Goal: Information Seeking & Learning: Learn about a topic

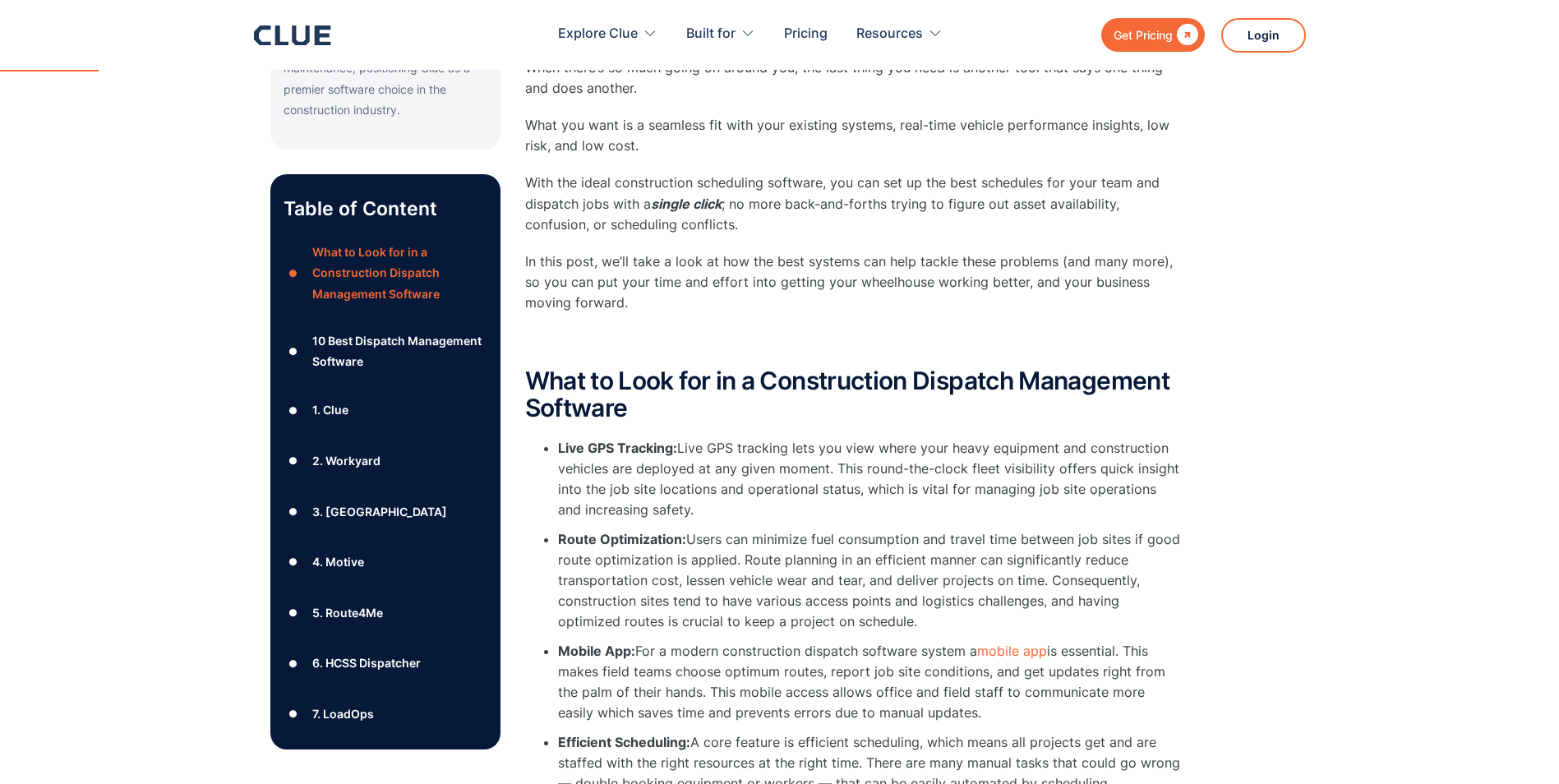
scroll to position [657, 0]
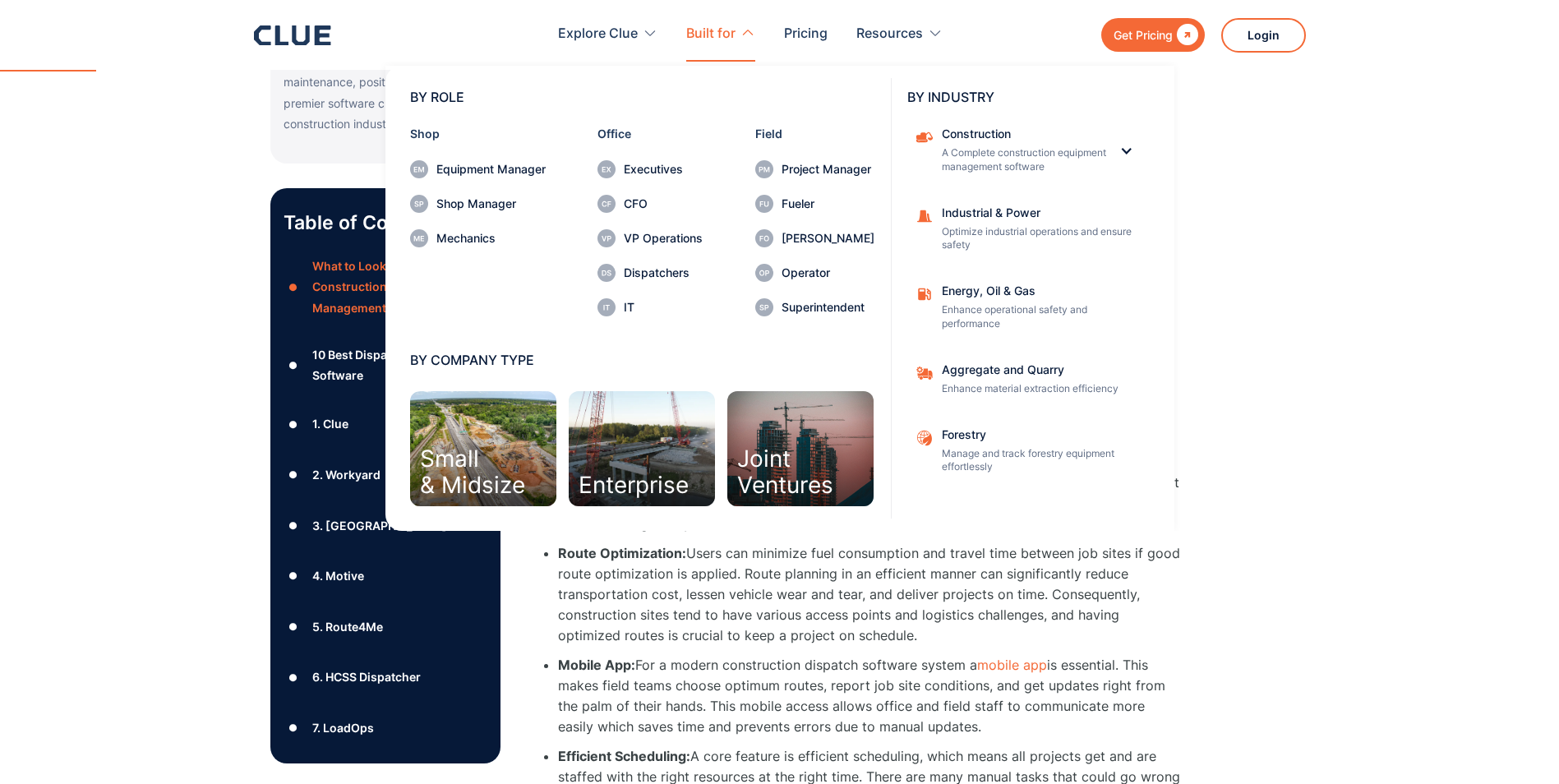
click at [712, 36] on div "Built for" at bounding box center [710, 34] width 49 height 52
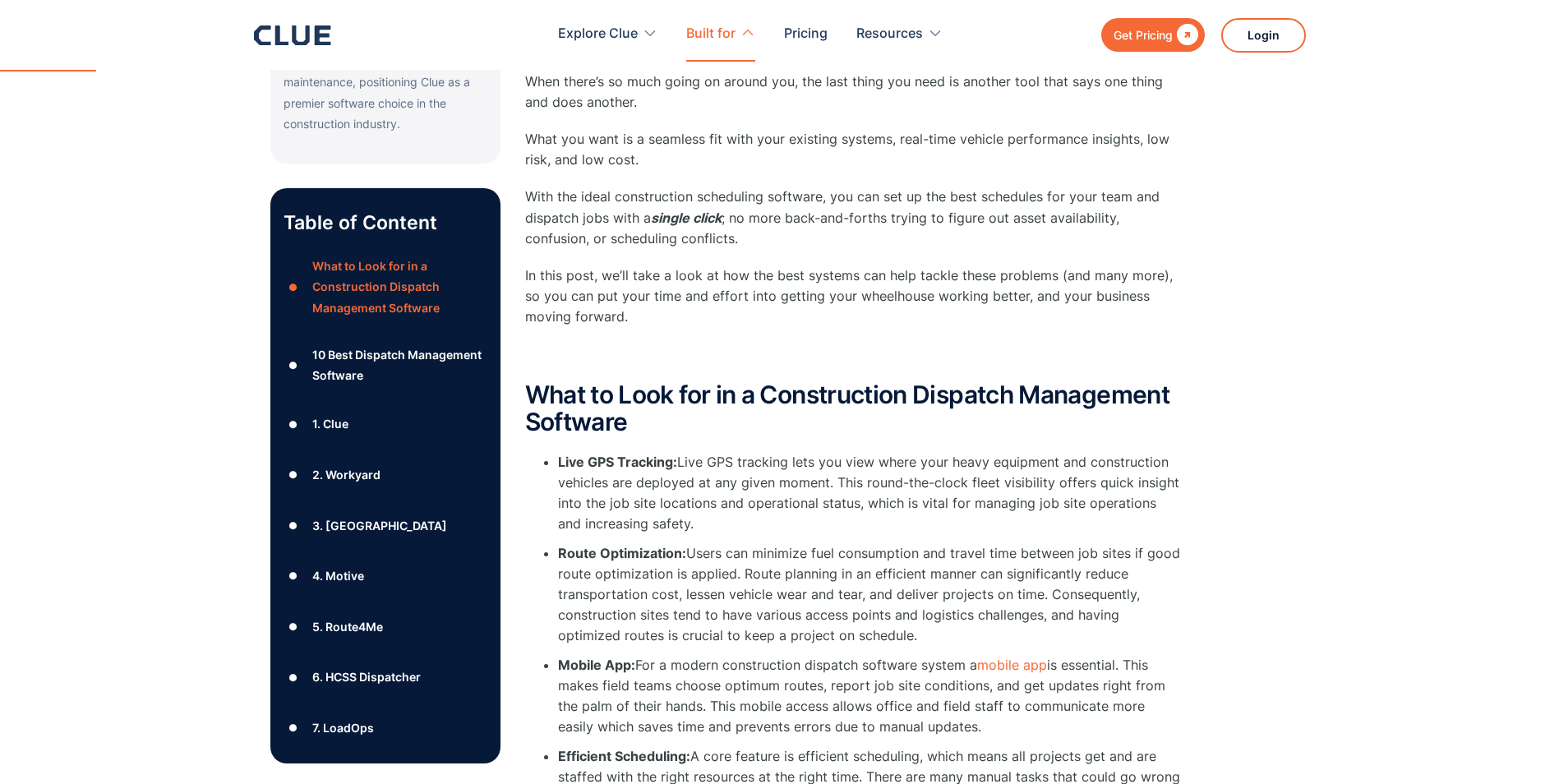
click at [711, 37] on div "Built for" at bounding box center [710, 34] width 49 height 52
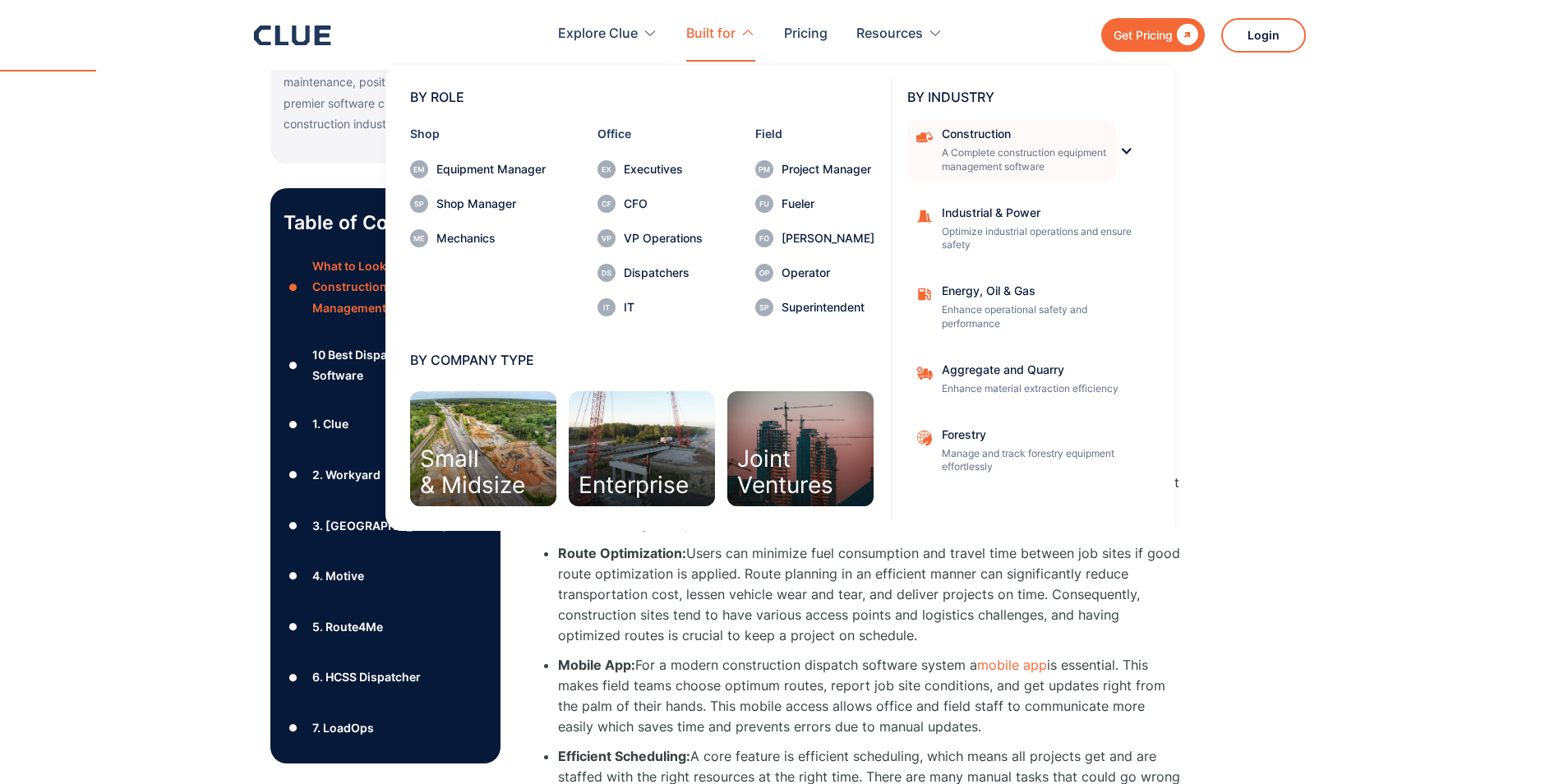
click at [977, 130] on div "Construction" at bounding box center [1024, 134] width 164 height 12
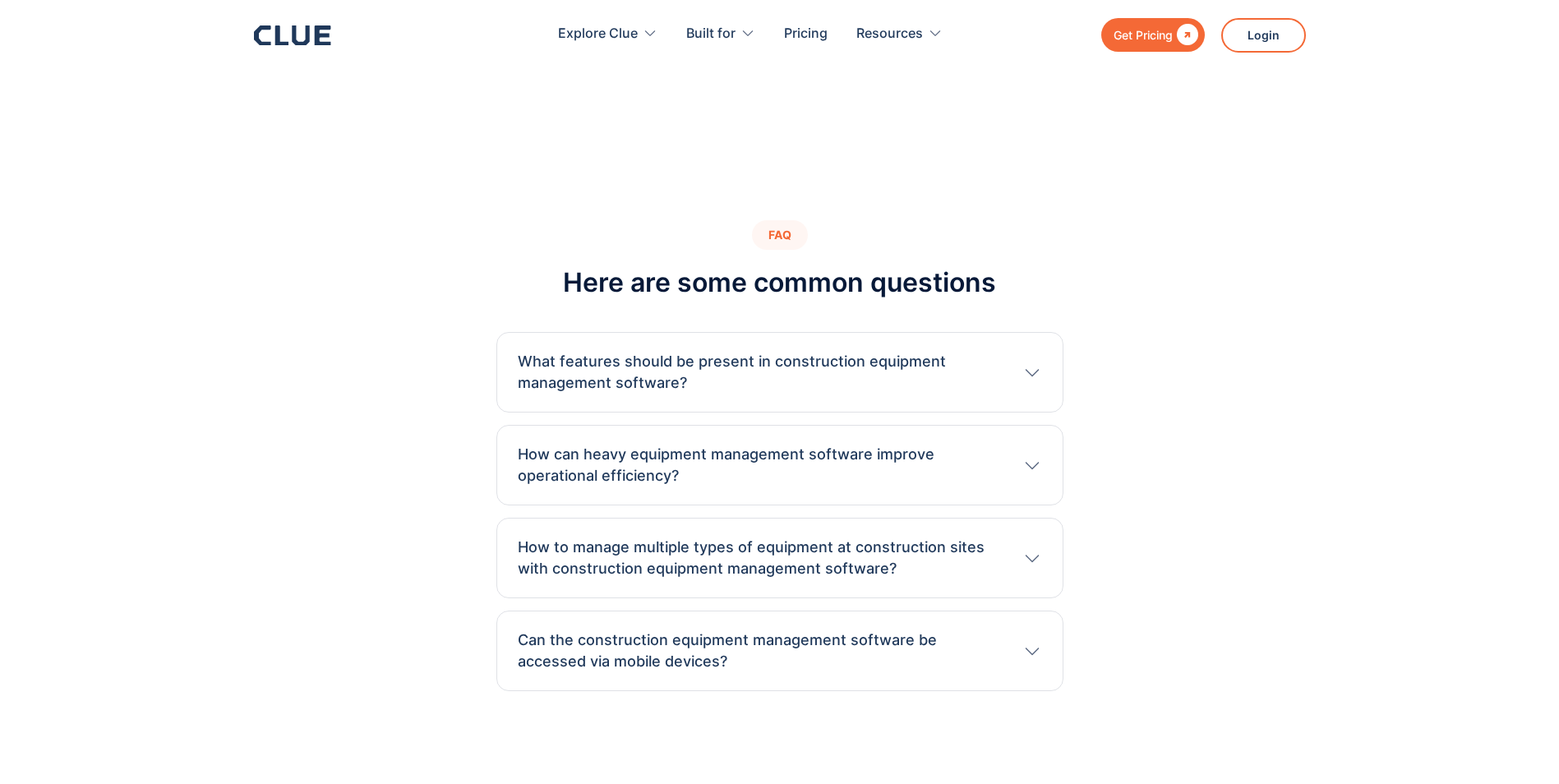
scroll to position [6819, 0]
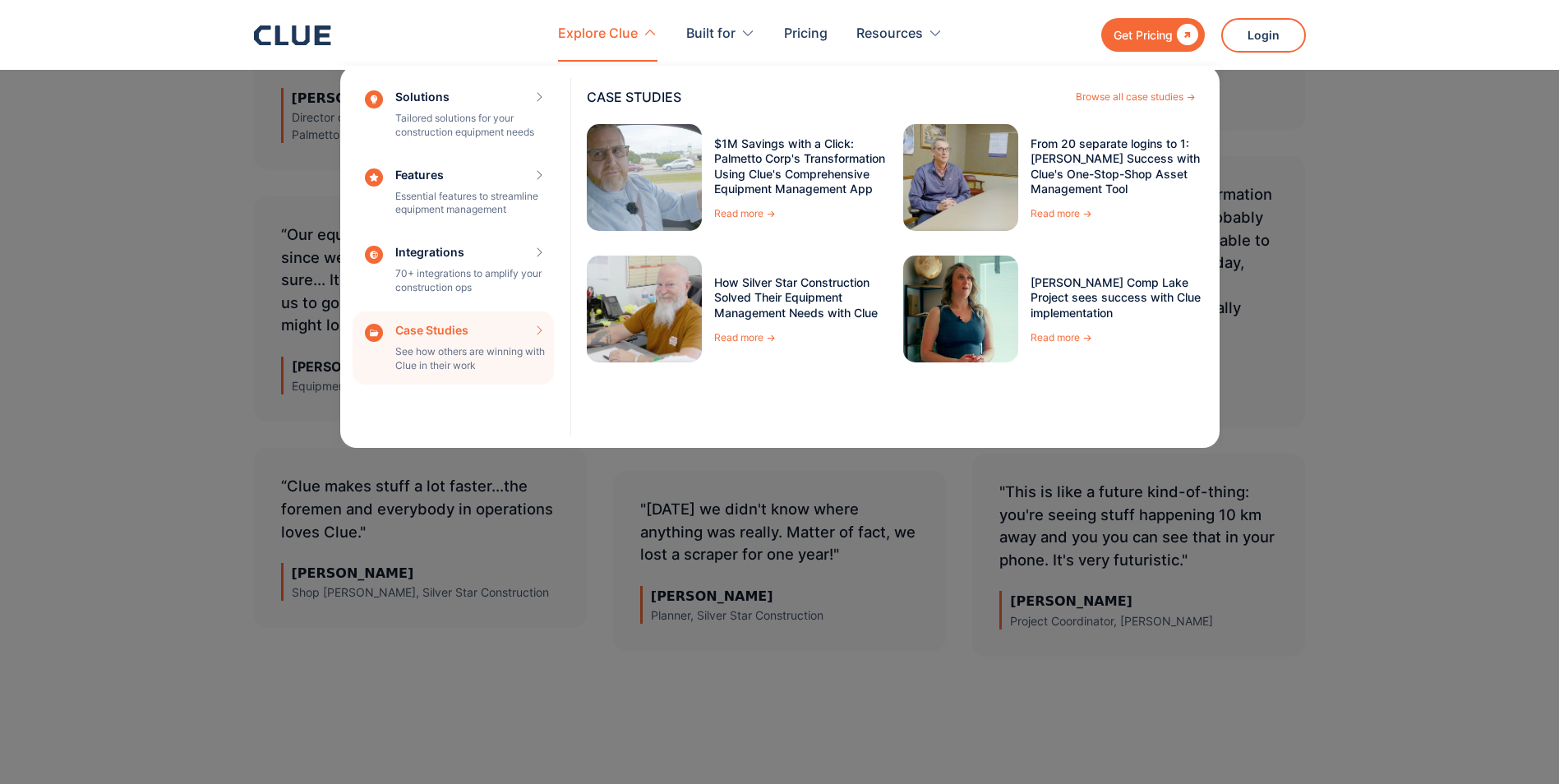
click at [460, 343] on div "Case Studies See how others are winning with Clue in their work CASE STUDIES Br…" at bounding box center [454, 347] width 201 height 74
